Goal: Check status: Check status

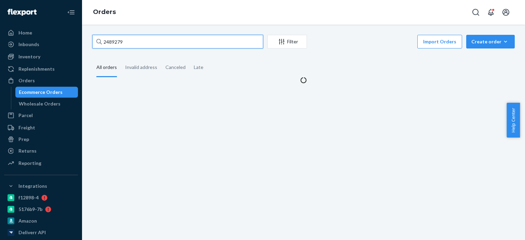
click at [163, 42] on input "2489279" at bounding box center [177, 42] width 171 height 14
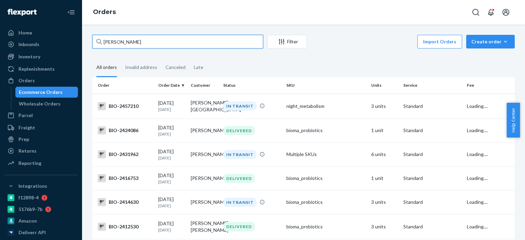
type input "[PERSON_NAME]"
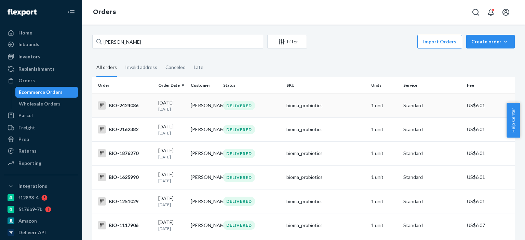
click at [126, 104] on div "BIO-2424086" at bounding box center [125, 105] width 55 height 8
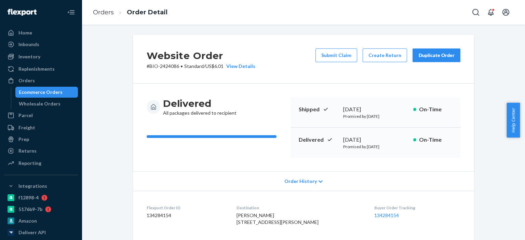
click at [159, 65] on p "# BIO-2424086 • Standard / US$6.01 View Details" at bounding box center [201, 66] width 109 height 7
copy p "2424086"
click at [37, 86] on link "Orders" at bounding box center [41, 80] width 74 height 11
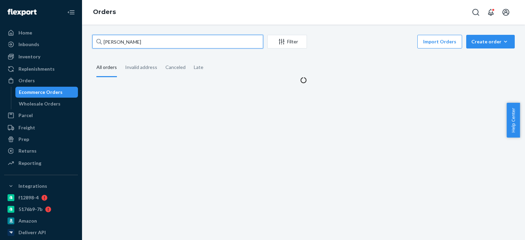
click at [154, 40] on input "[PERSON_NAME]" at bounding box center [177, 42] width 171 height 14
paste input "2477983"
type input "2477983"
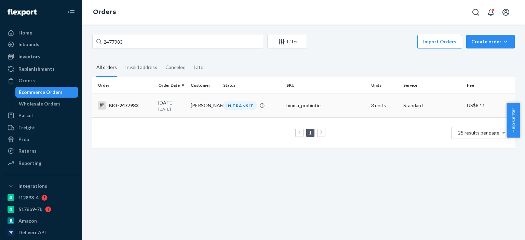
click at [133, 109] on div "BIO-2477983" at bounding box center [125, 105] width 55 height 8
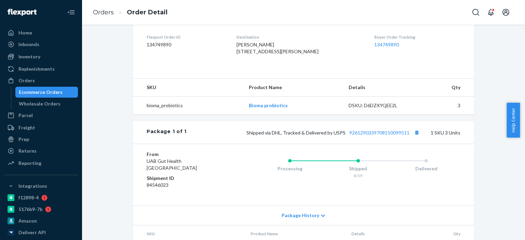
scroll to position [205, 0]
